Goal: Information Seeking & Learning: Learn about a topic

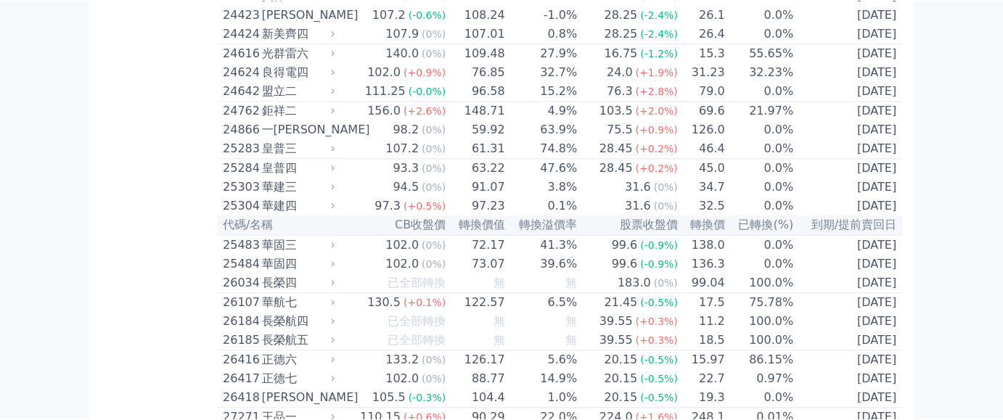
scroll to position [1401, 0]
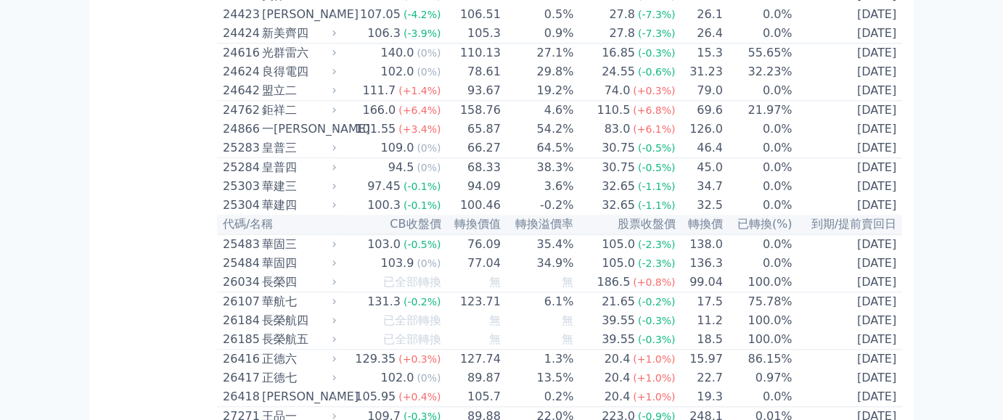
scroll to position [4974, 0]
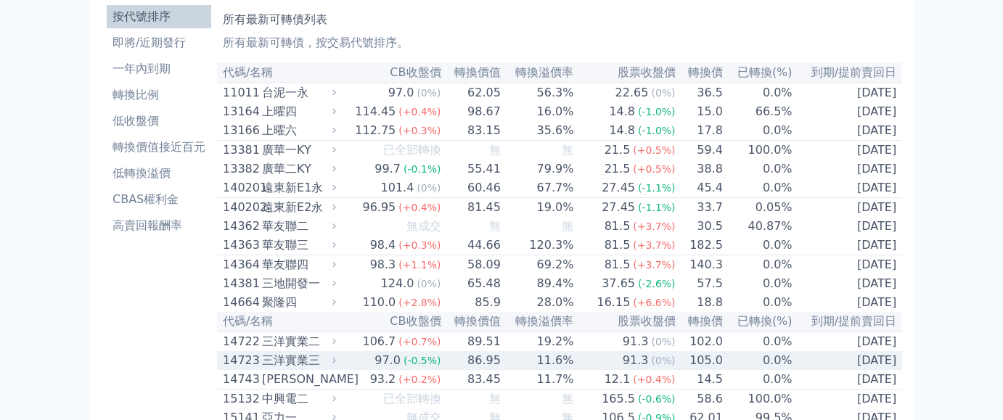
scroll to position [0, 0]
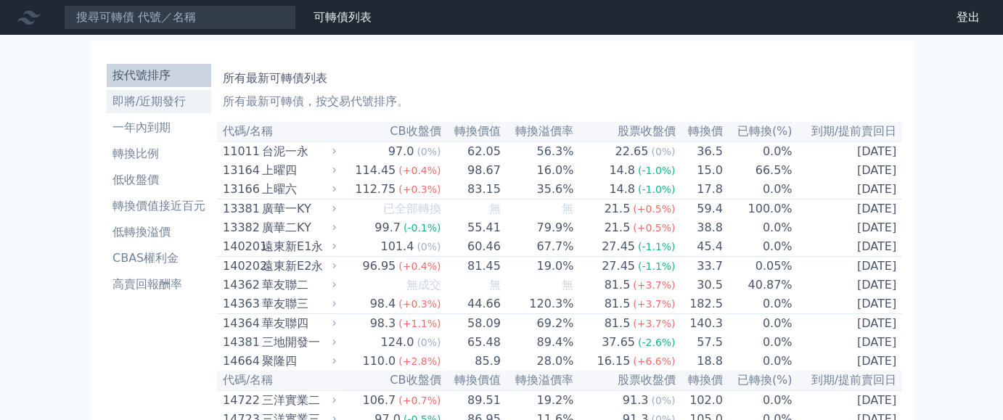
click at [107, 110] on li "即將/近期發行" at bounding box center [159, 101] width 105 height 17
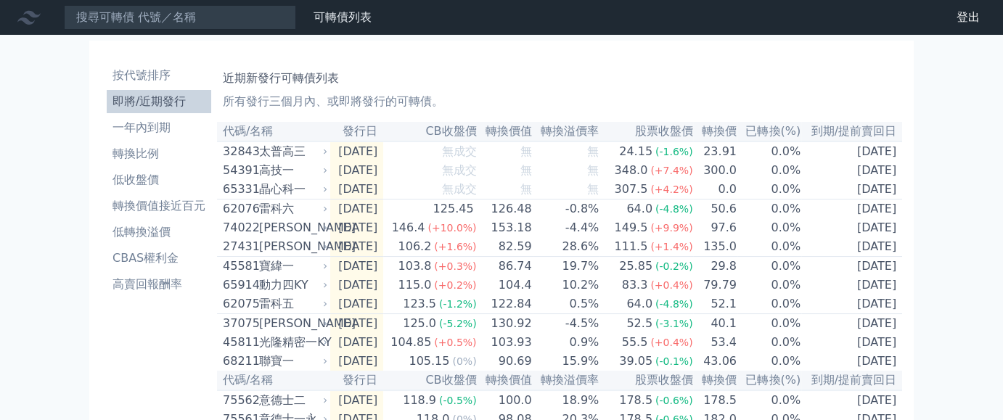
click at [107, 110] on li "即將/近期發行" at bounding box center [159, 101] width 105 height 17
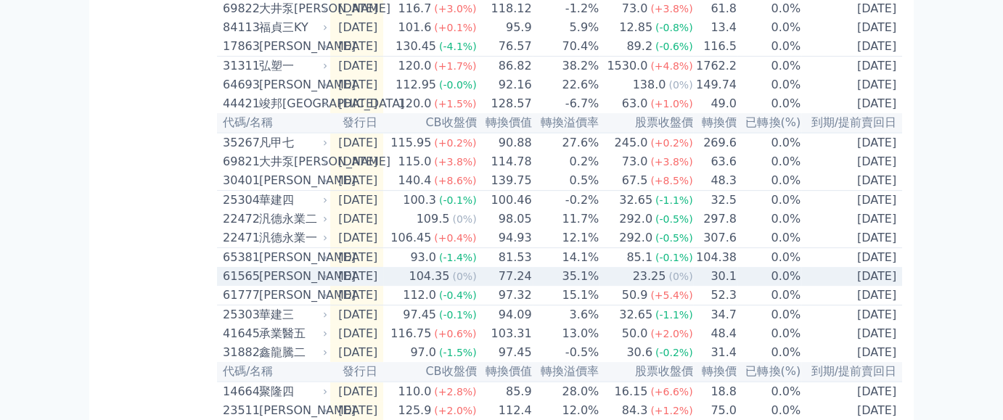
scroll to position [487, 0]
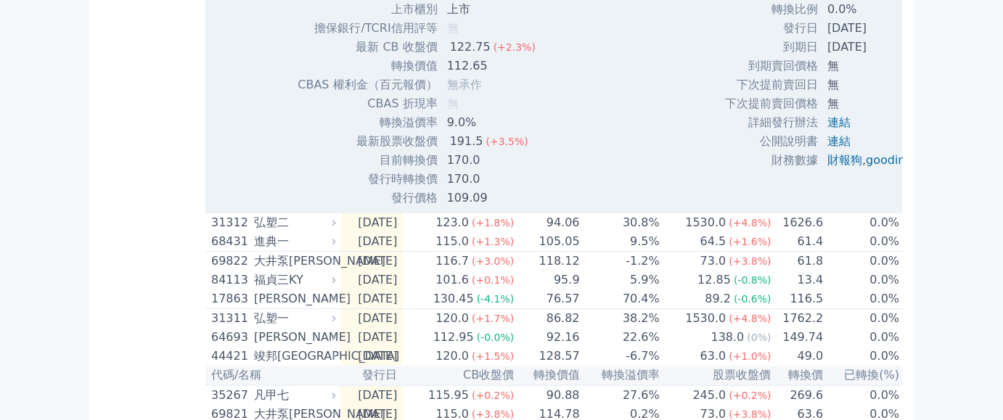
scroll to position [713, 0]
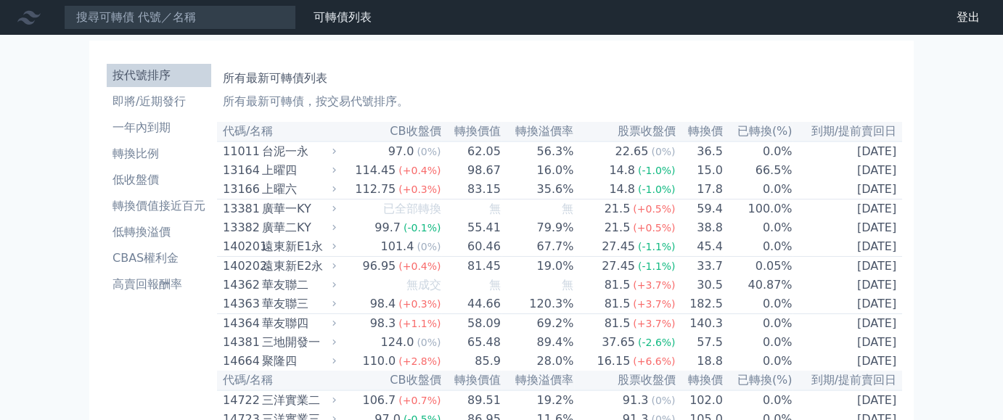
click at [107, 84] on li "按代號排序" at bounding box center [159, 75] width 105 height 17
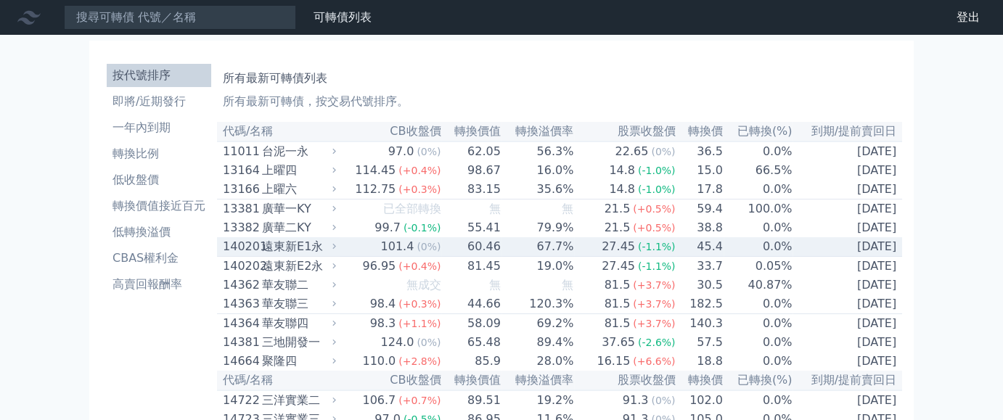
scroll to position [3130, 0]
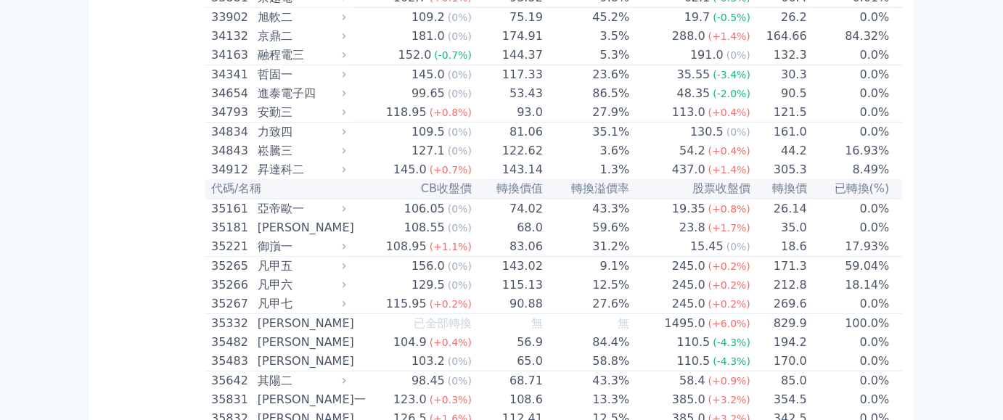
scroll to position [3582, 0]
